Goal: Information Seeking & Learning: Learn about a topic

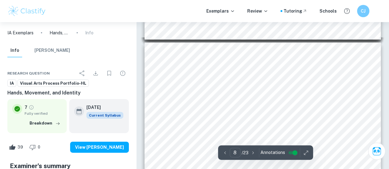
scroll to position [966, 0]
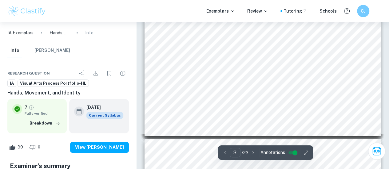
scroll to position [290, 0]
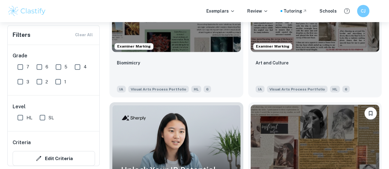
scroll to position [523, 0]
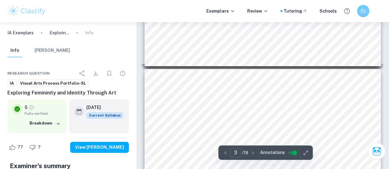
type input "2"
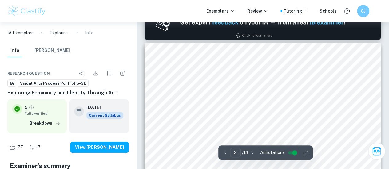
scroll to position [184, 0]
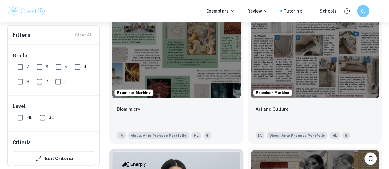
scroll to position [492, 0]
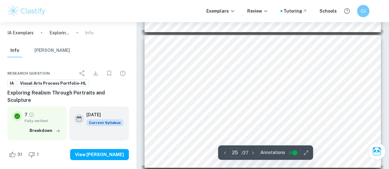
scroll to position [3258, 0]
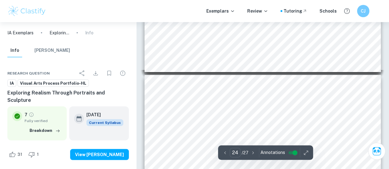
type input "23"
